Goal: Transaction & Acquisition: Obtain resource

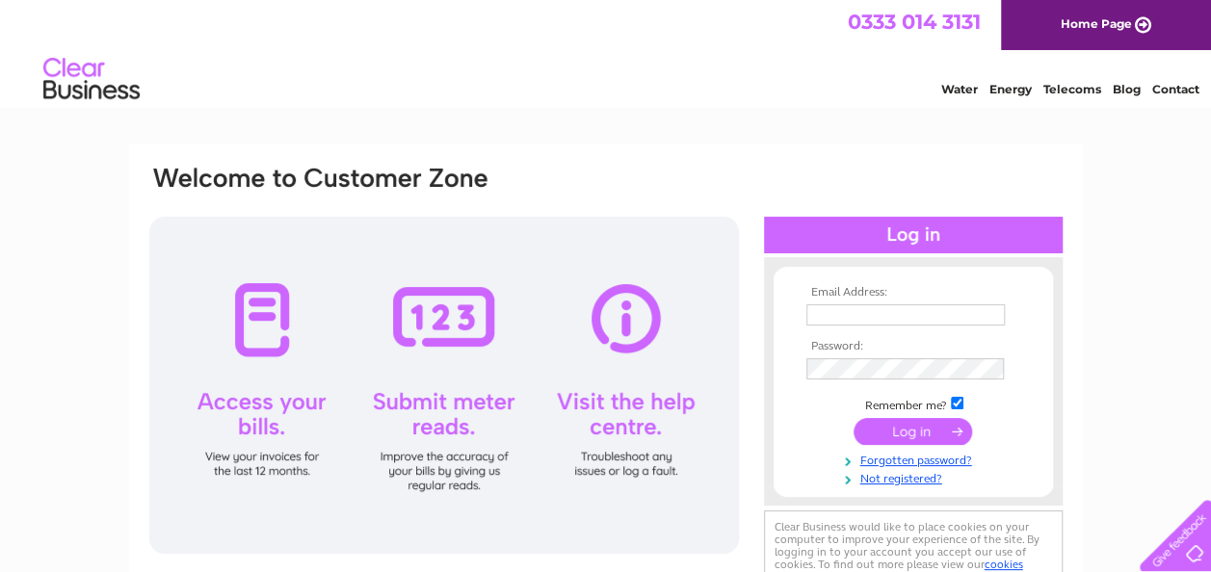
type input "tpaterson@iceniprojects.com"
click at [932, 432] on input "submit" at bounding box center [913, 431] width 119 height 27
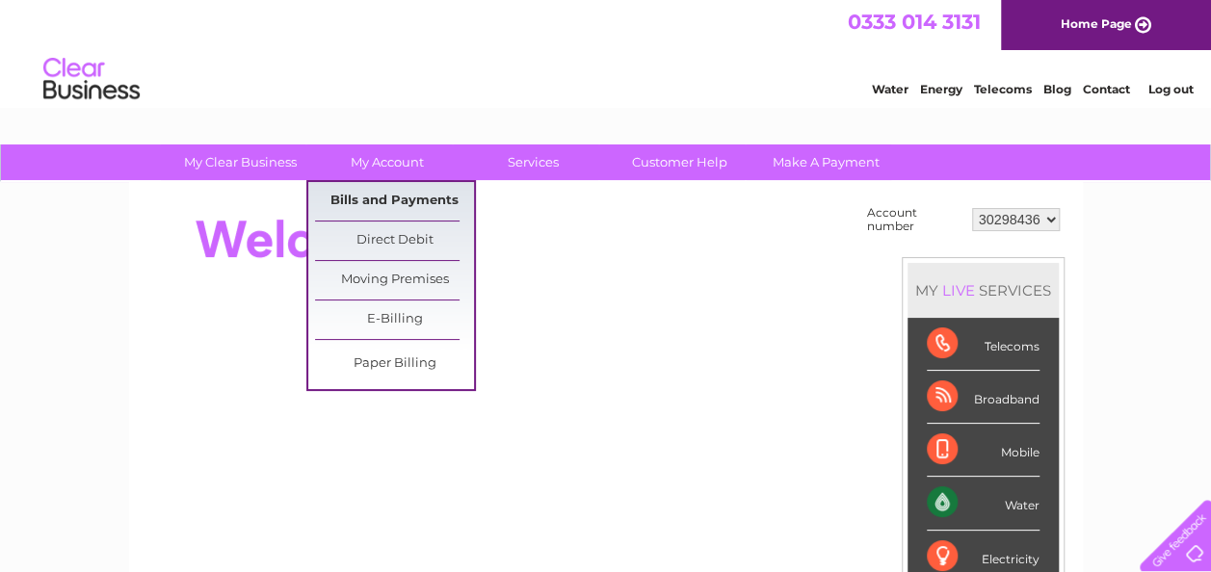
click at [402, 193] on link "Bills and Payments" at bounding box center [394, 201] width 159 height 39
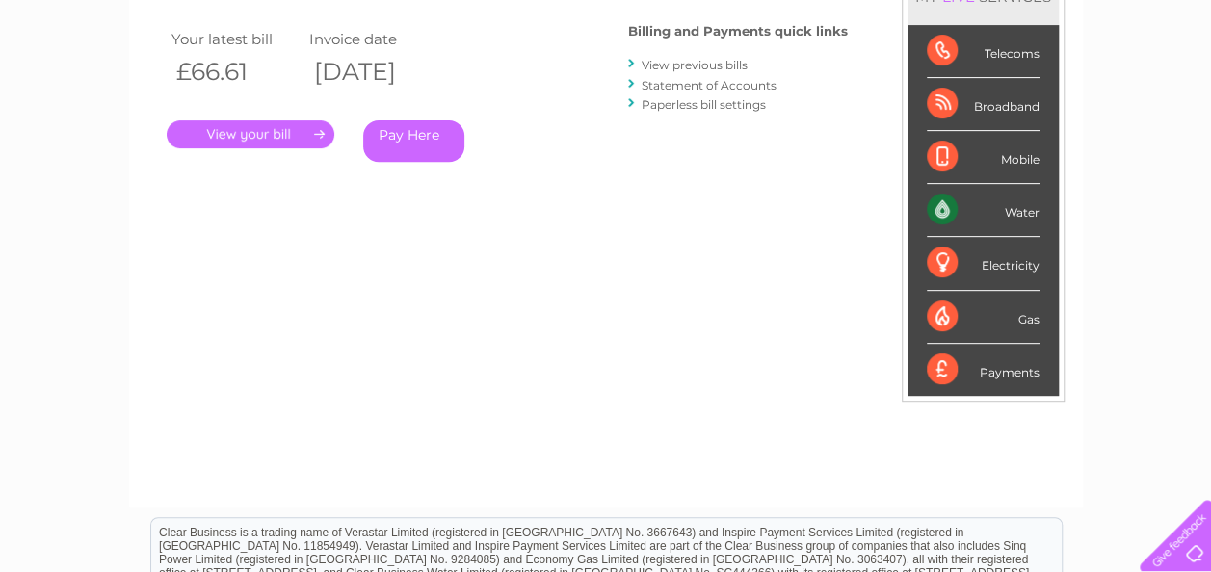
scroll to position [193, 0]
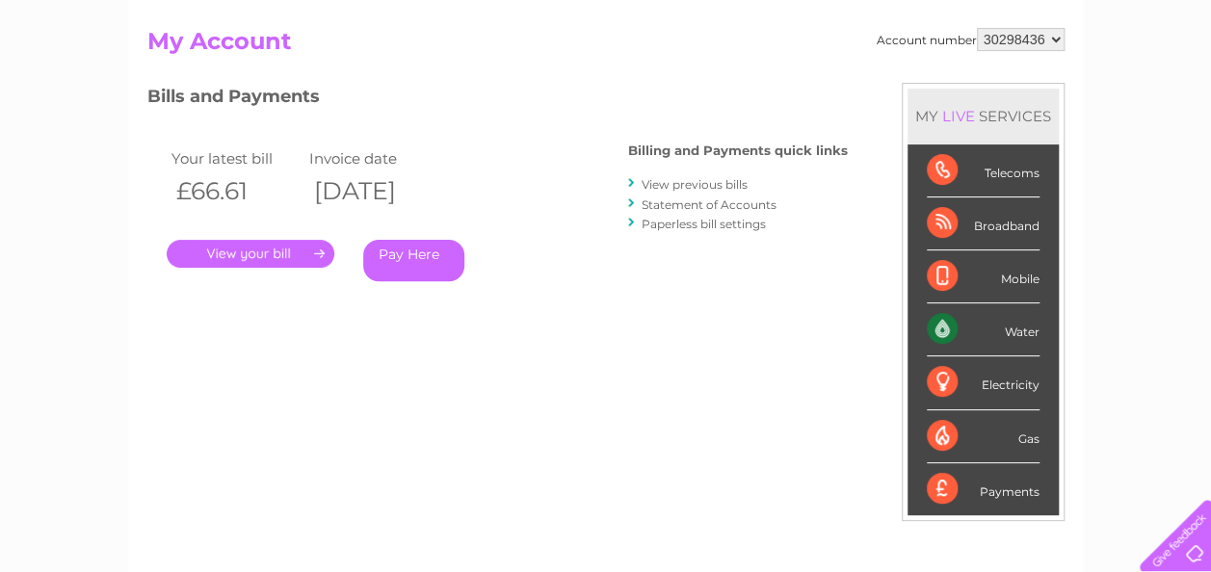
drag, startPoint x: 272, startPoint y: 257, endPoint x: 276, endPoint y: 268, distance: 11.3
click at [272, 256] on link "." at bounding box center [251, 254] width 168 height 28
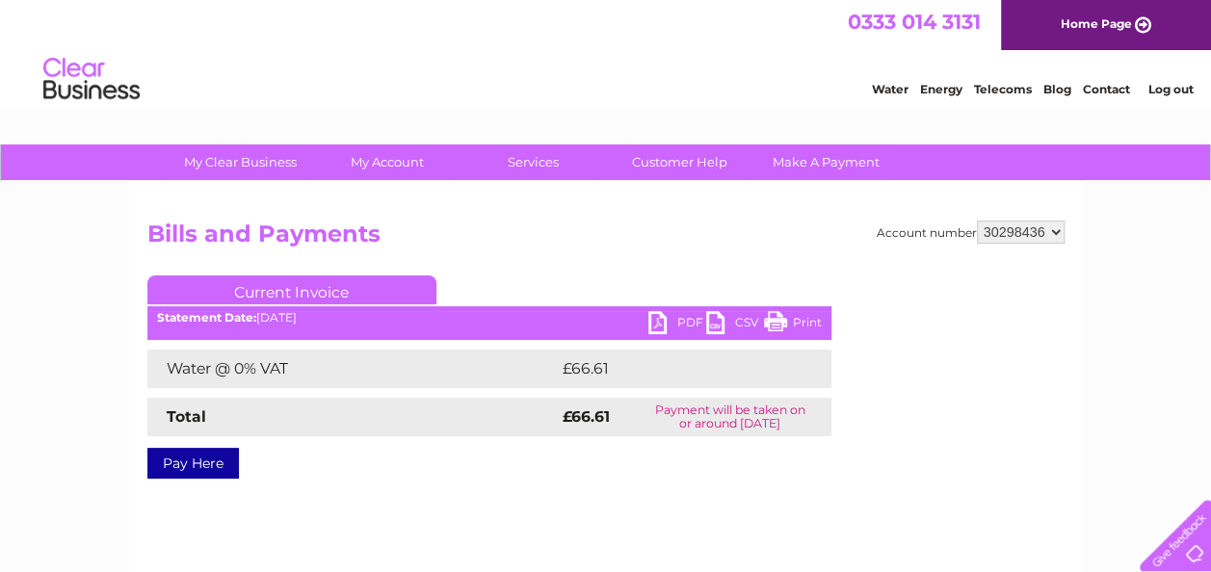
click at [672, 320] on link "PDF" at bounding box center [677, 325] width 58 height 28
